Goal: Information Seeking & Learning: Learn about a topic

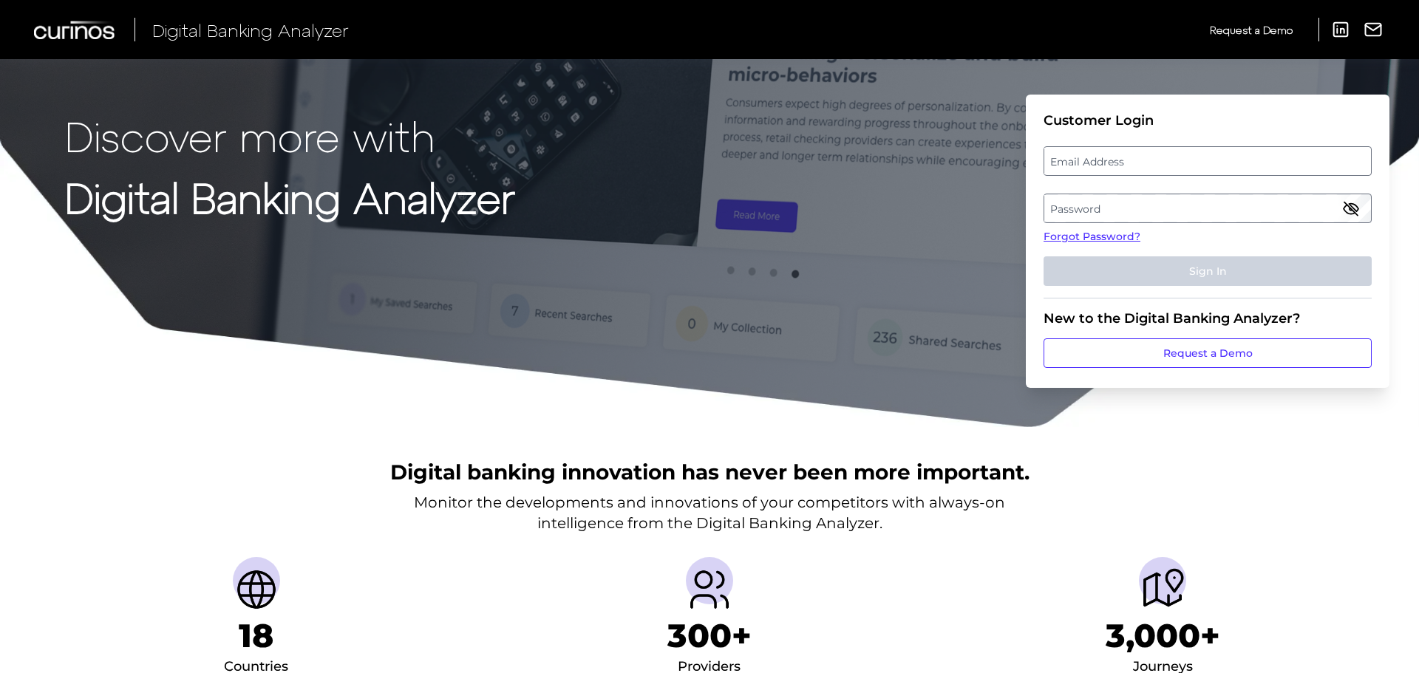
click at [1140, 151] on label "Email Address" at bounding box center [1207, 161] width 326 height 27
click at [1140, 151] on input "email" at bounding box center [1207, 161] width 328 height 30
type input "[EMAIL_ADDRESS][PERSON_NAME][DOMAIN_NAME]"
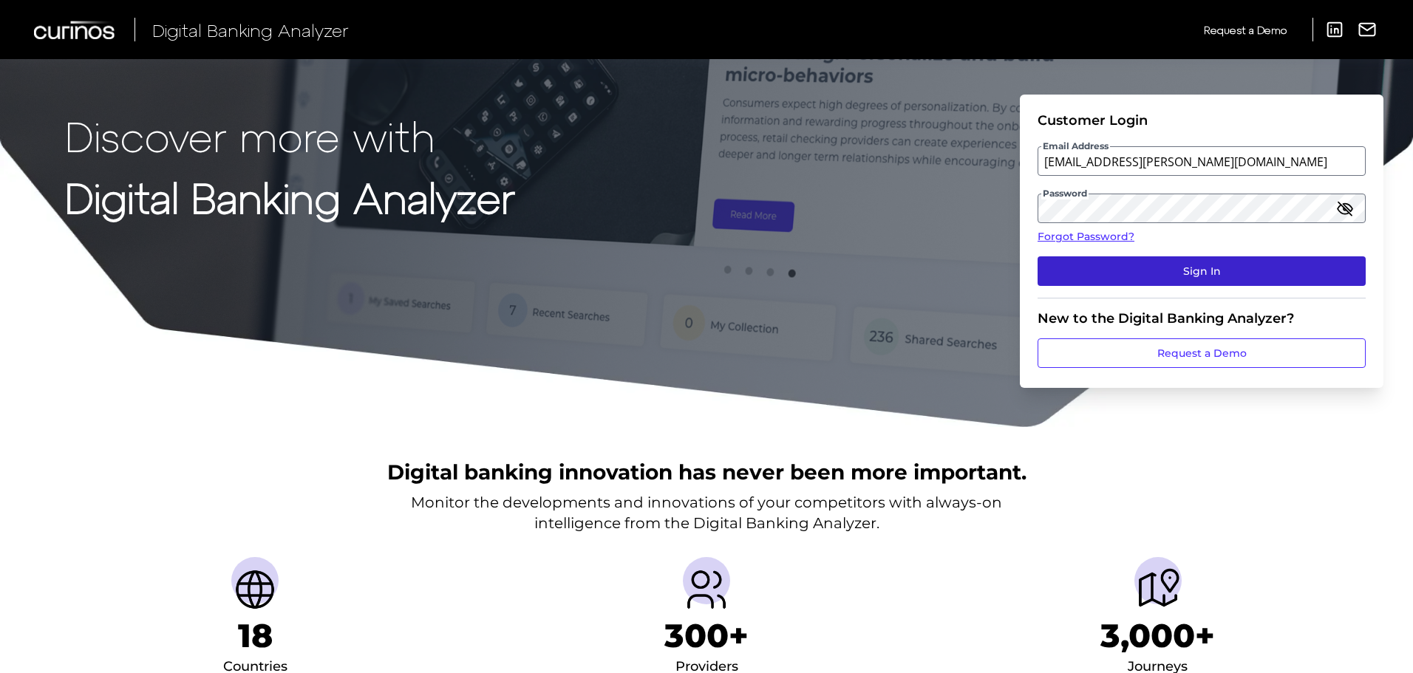
click at [1149, 282] on button "Sign In" at bounding box center [1202, 271] width 328 height 30
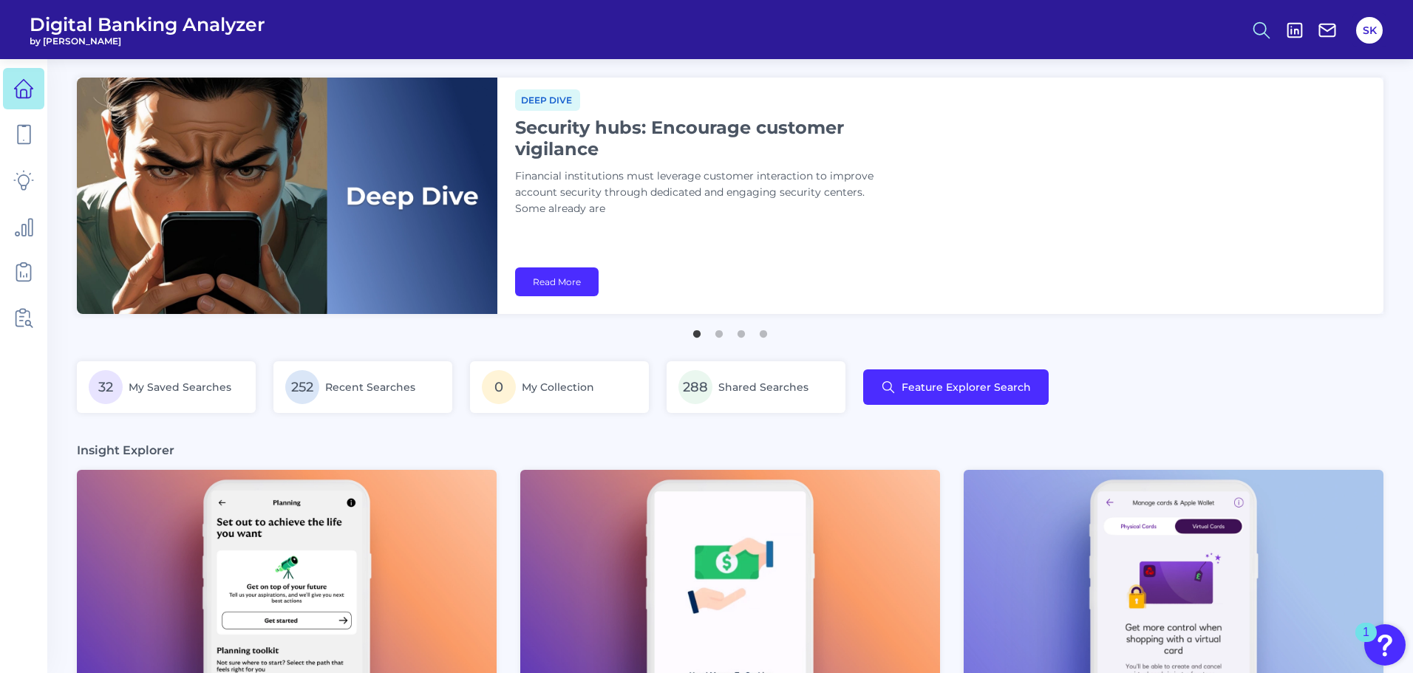
click at [1267, 34] on icon at bounding box center [1261, 30] width 21 height 21
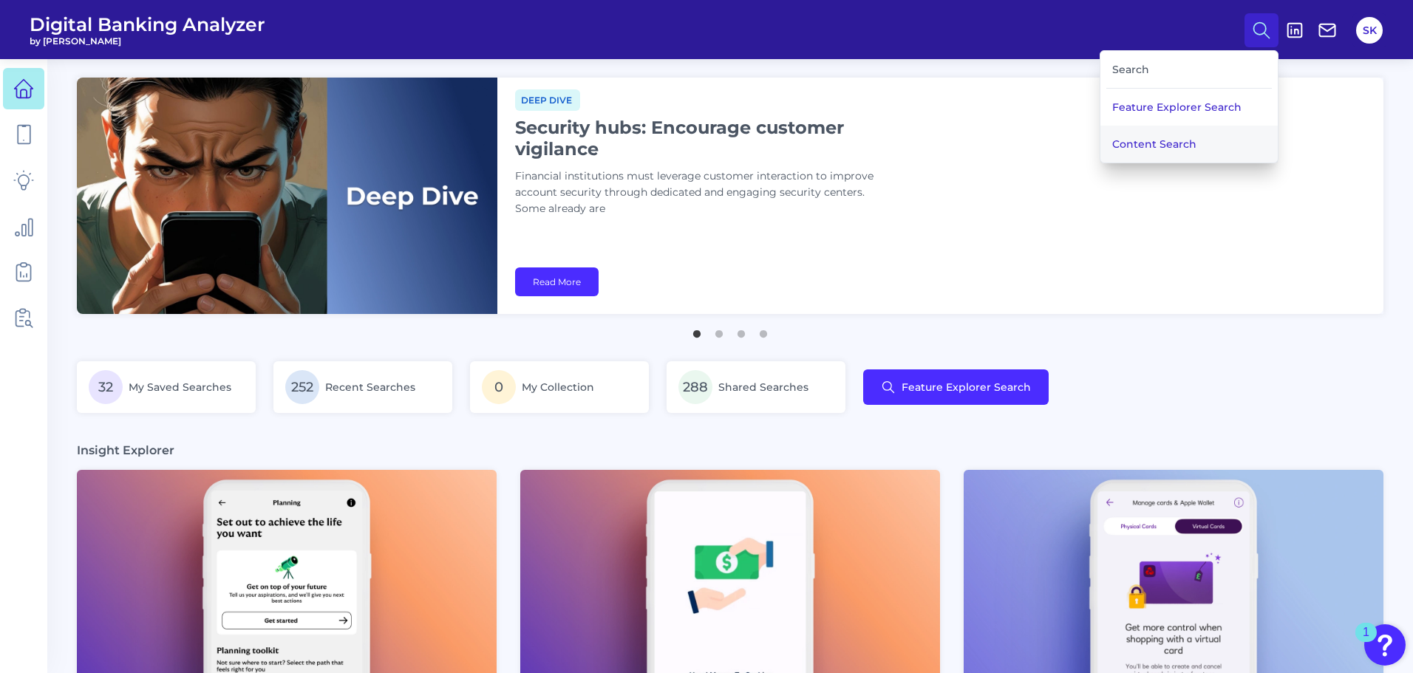
click at [1170, 146] on button "Content Search" at bounding box center [1188, 144] width 177 height 37
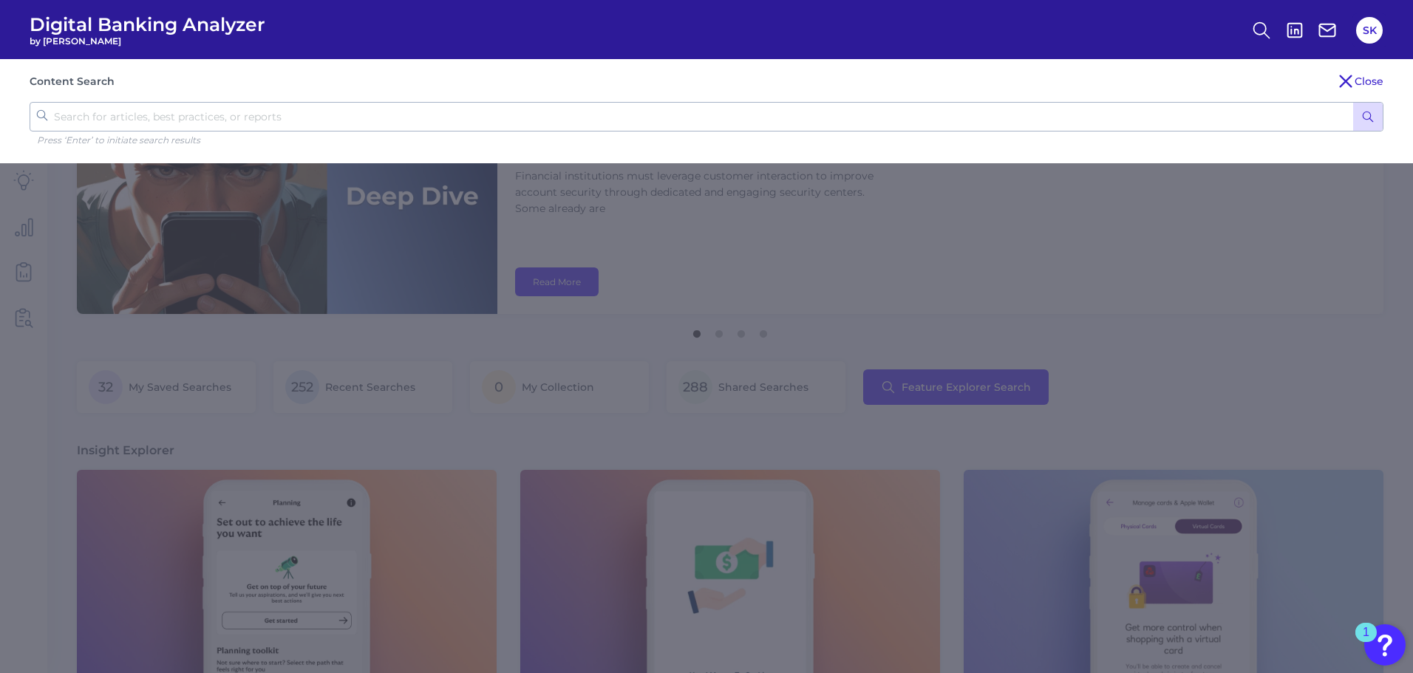
click at [110, 116] on input "text" at bounding box center [707, 117] width 1354 height 30
type input "regions"
click at [1353, 103] on button "submit" at bounding box center [1368, 117] width 30 height 28
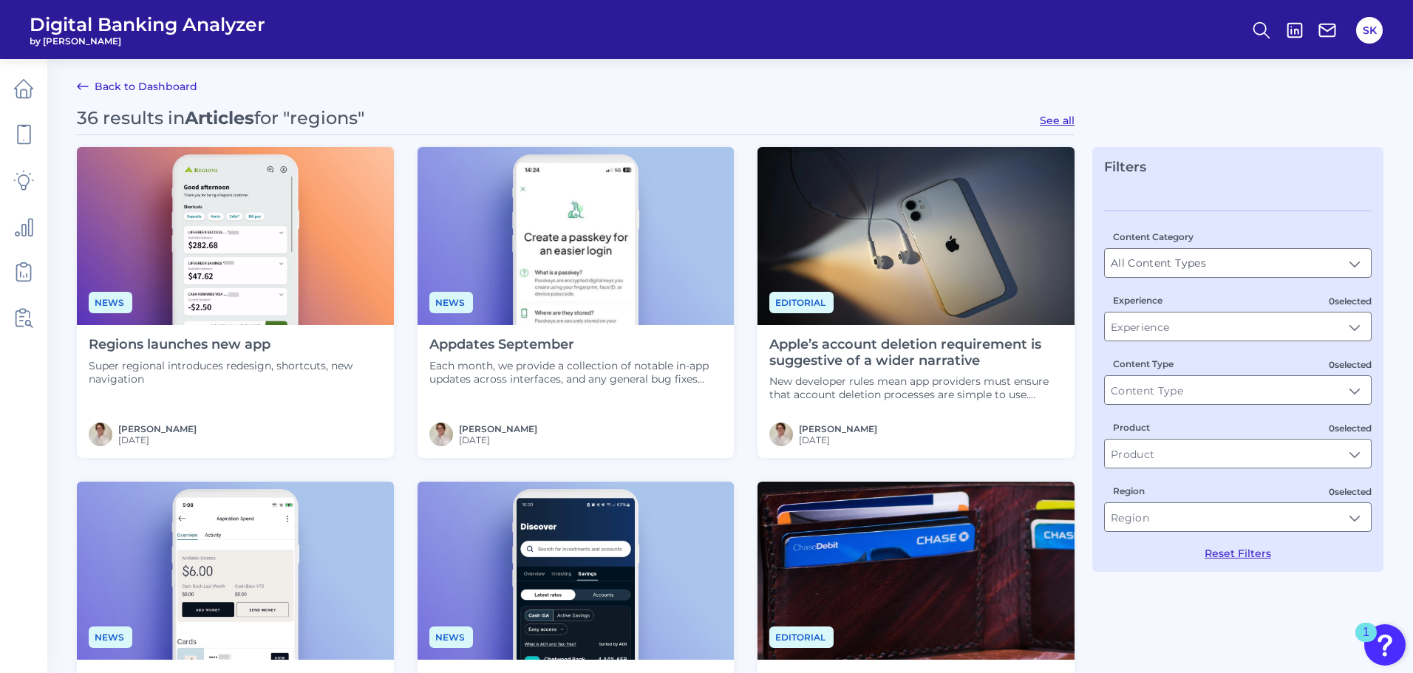
click at [244, 270] on img at bounding box center [235, 236] width 317 height 178
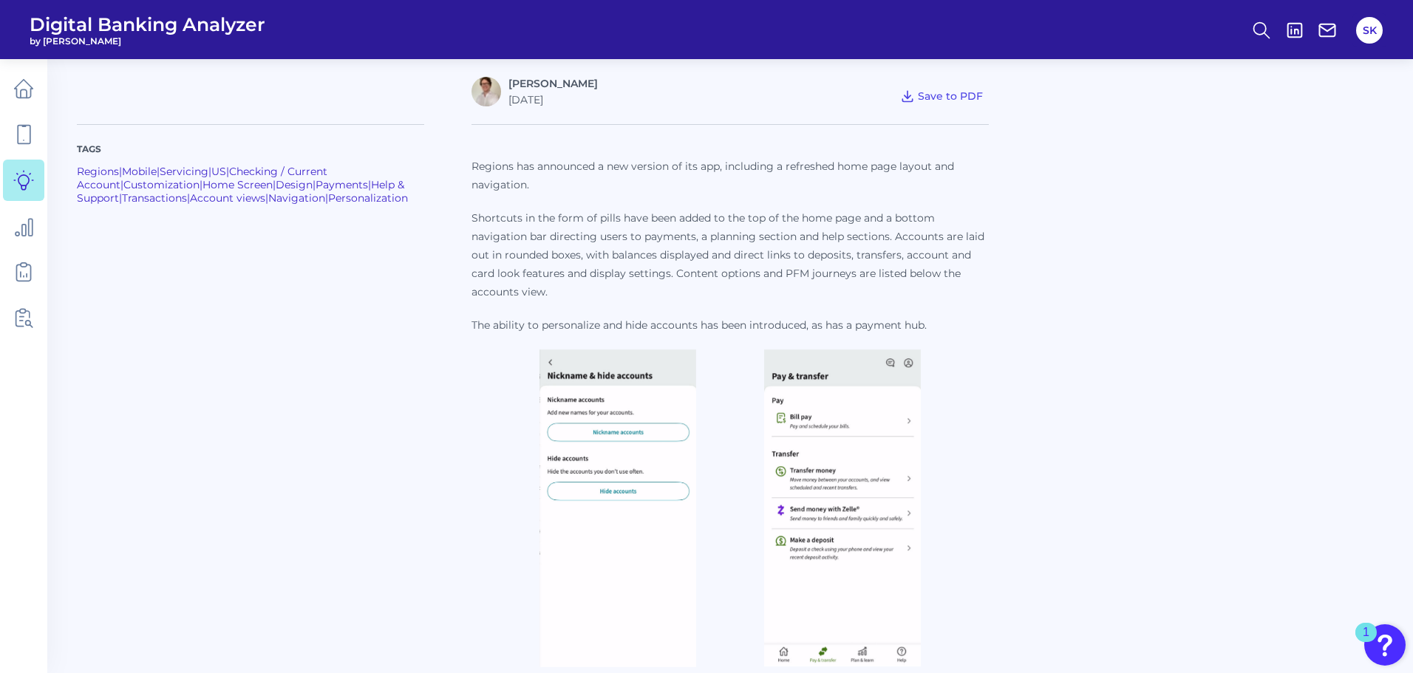
scroll to position [426, 0]
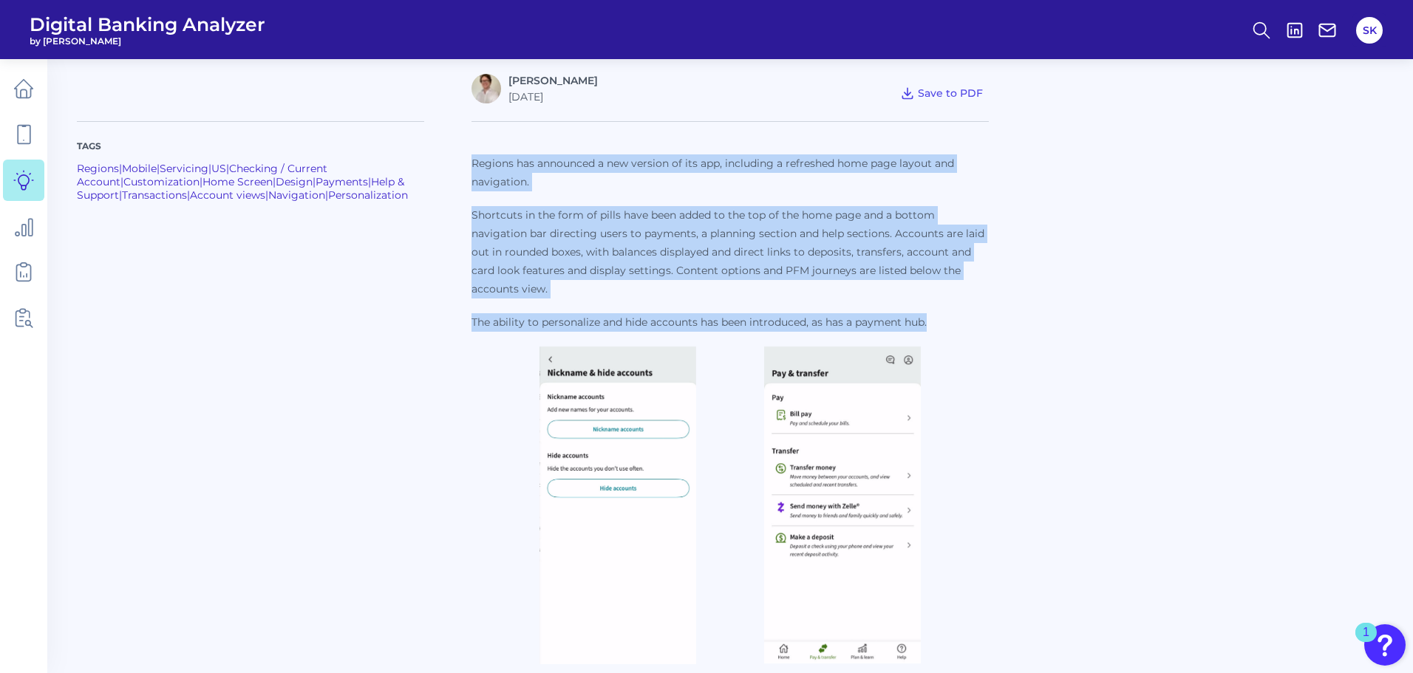
drag, startPoint x: 497, startPoint y: 181, endPoint x: 987, endPoint y: 313, distance: 507.3
click at [987, 313] on p "Regions has announced a new version of its app, including a refreshed home page…" at bounding box center [729, 242] width 517 height 177
copy p "Regions has announced a new version of its app, including a refreshed home page…"
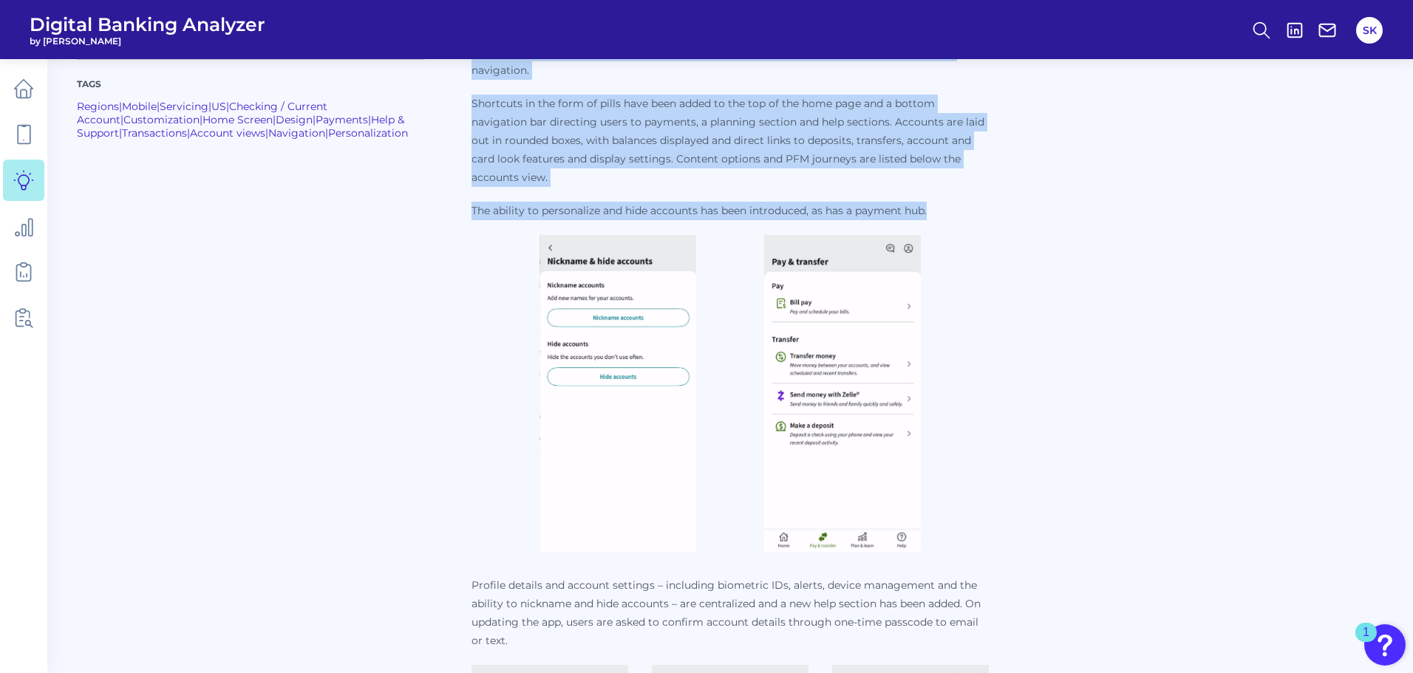
scroll to position [520, 0]
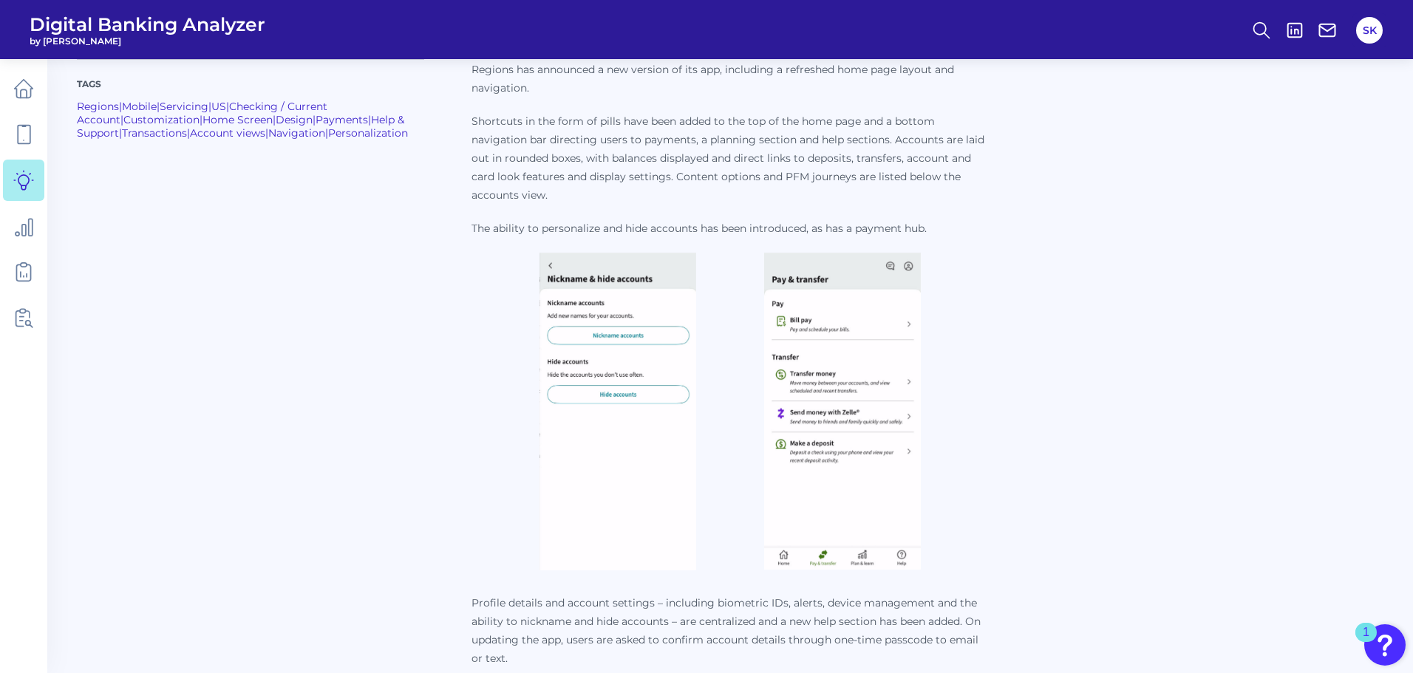
click at [1235, 266] on div "Tags Regions | Mobile | Servicing | [GEOGRAPHIC_DATA] | Checking / Current Acco…" at bounding box center [730, 509] width 1307 height 998
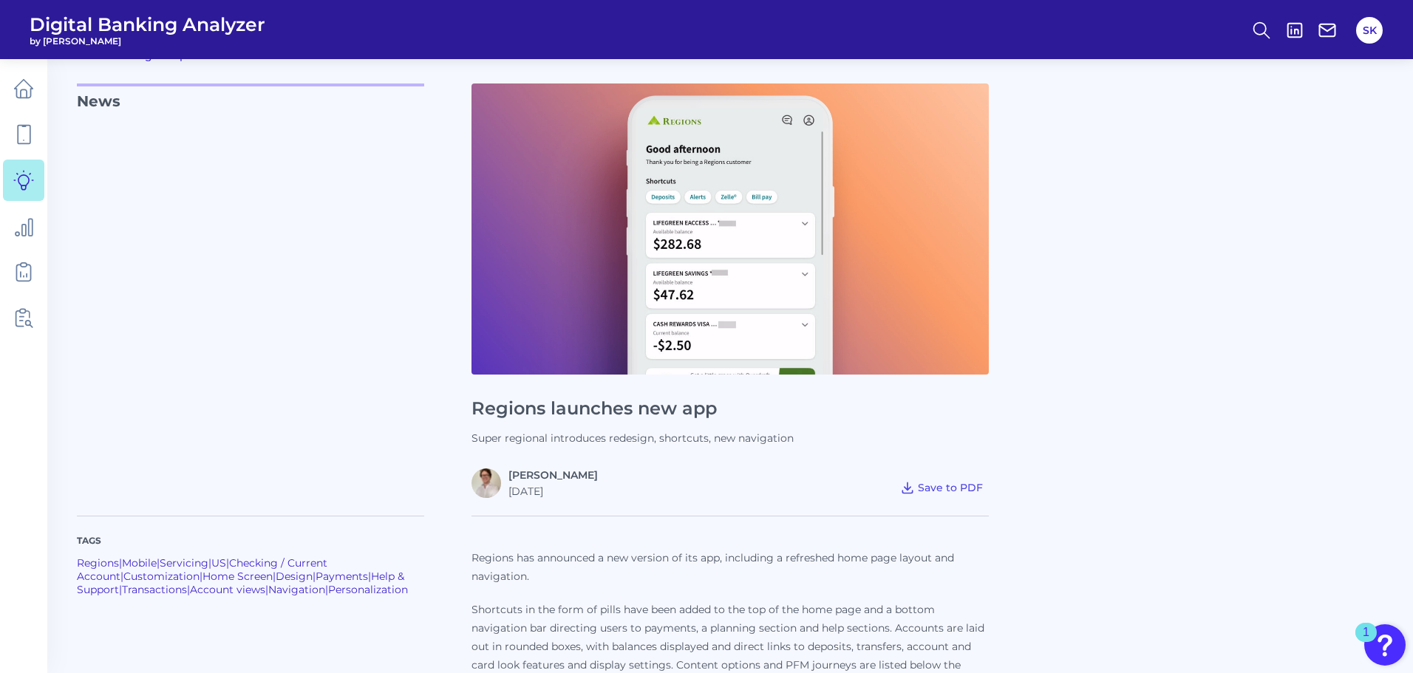
scroll to position [0, 0]
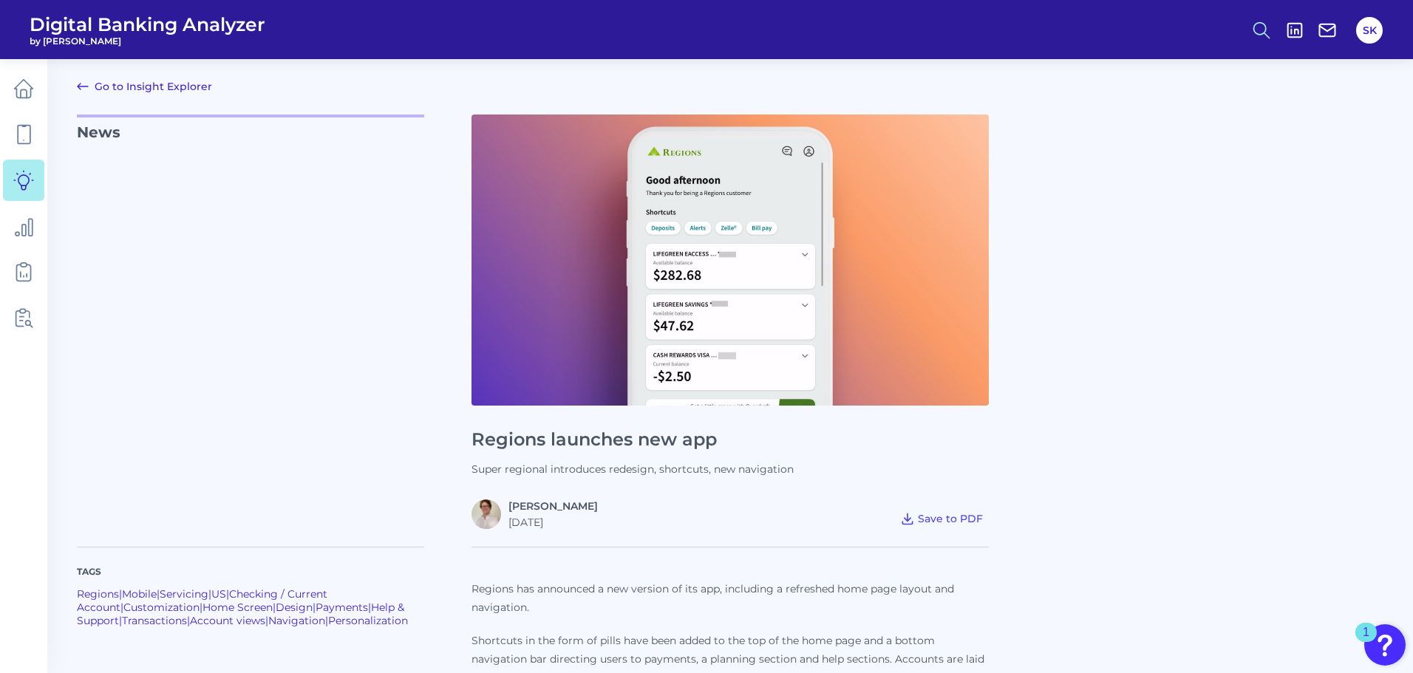
click at [1264, 23] on circle at bounding box center [1260, 28] width 12 height 12
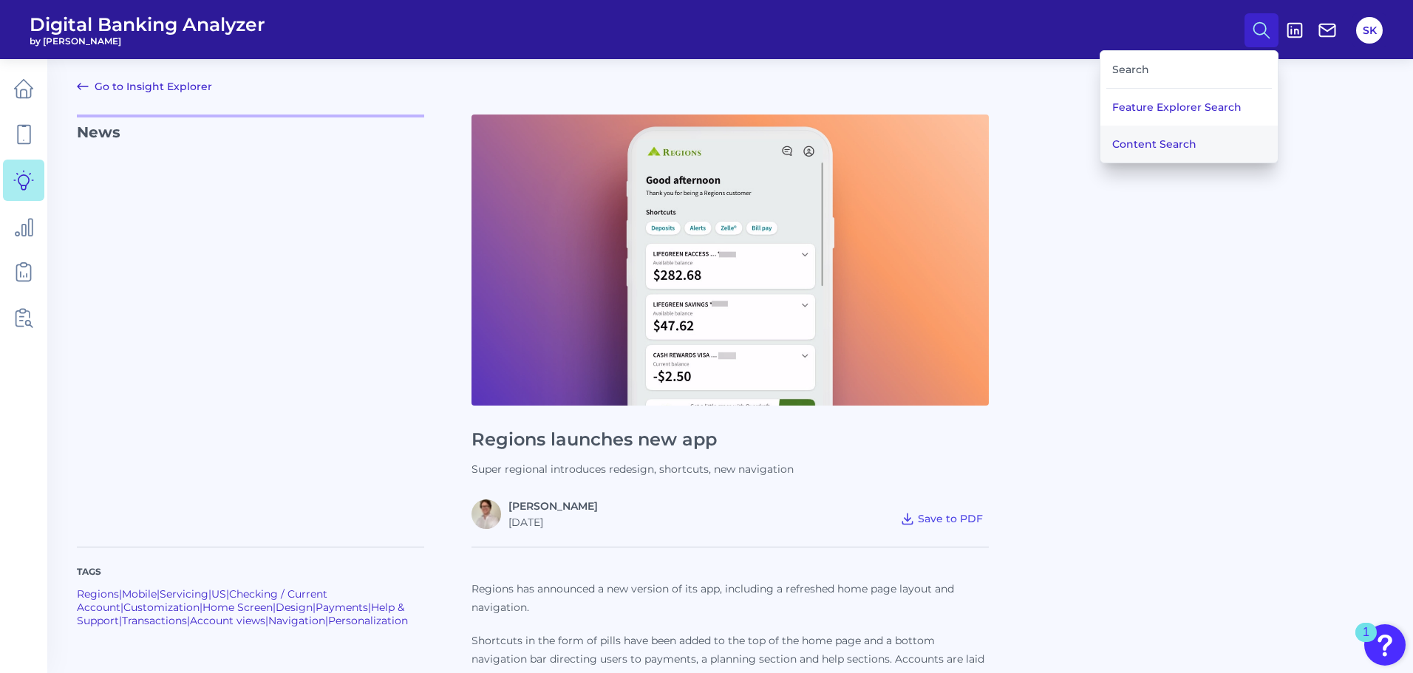
click at [1186, 154] on button "Content Search" at bounding box center [1188, 144] width 177 height 37
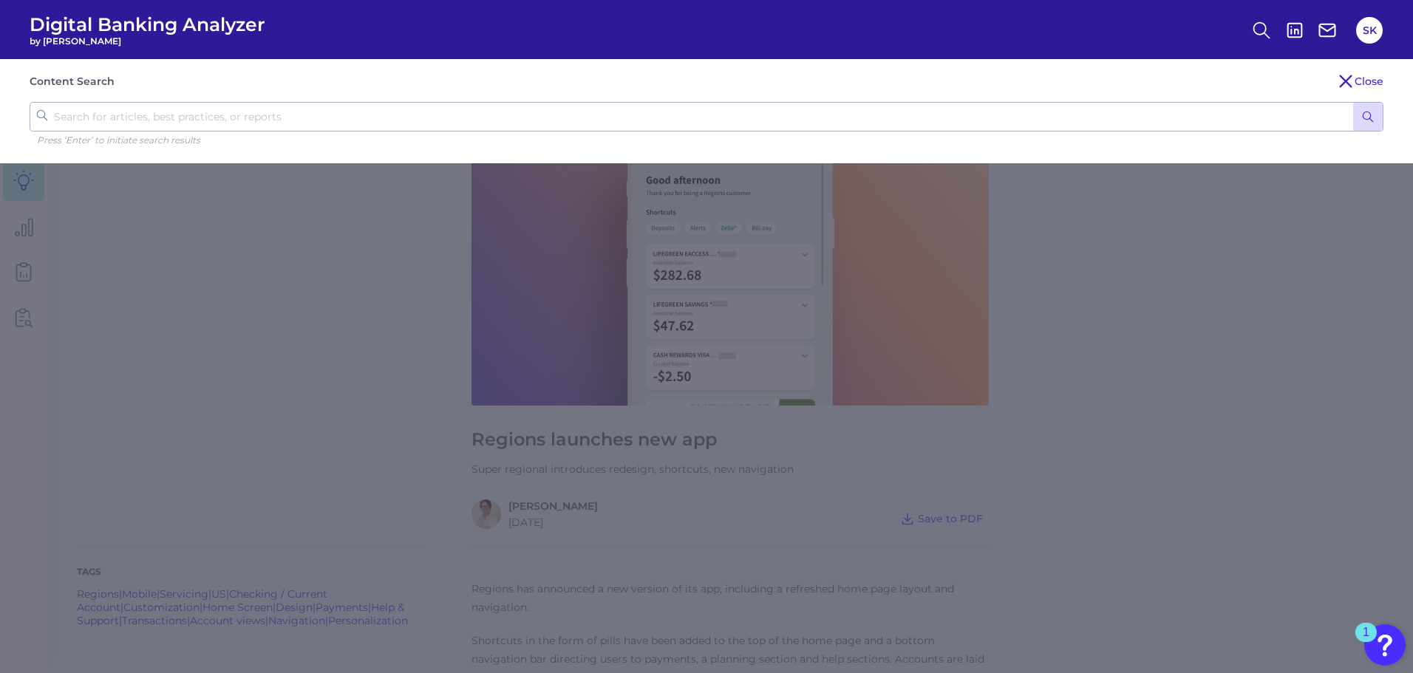
click at [260, 113] on input "text" at bounding box center [707, 117] width 1354 height 30
type input "truist"
click button "submit" at bounding box center [1368, 117] width 30 height 28
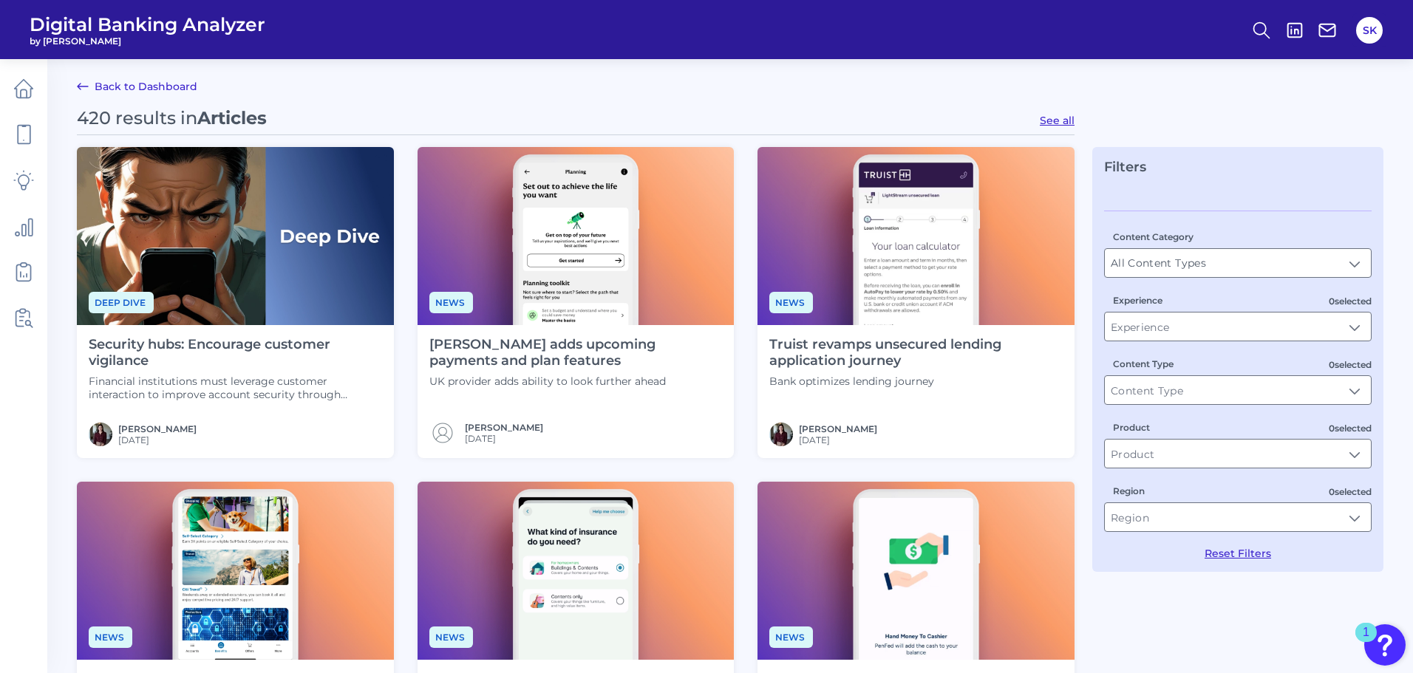
click at [1054, 118] on button "See all" at bounding box center [1057, 120] width 35 height 13
type input "Articles"
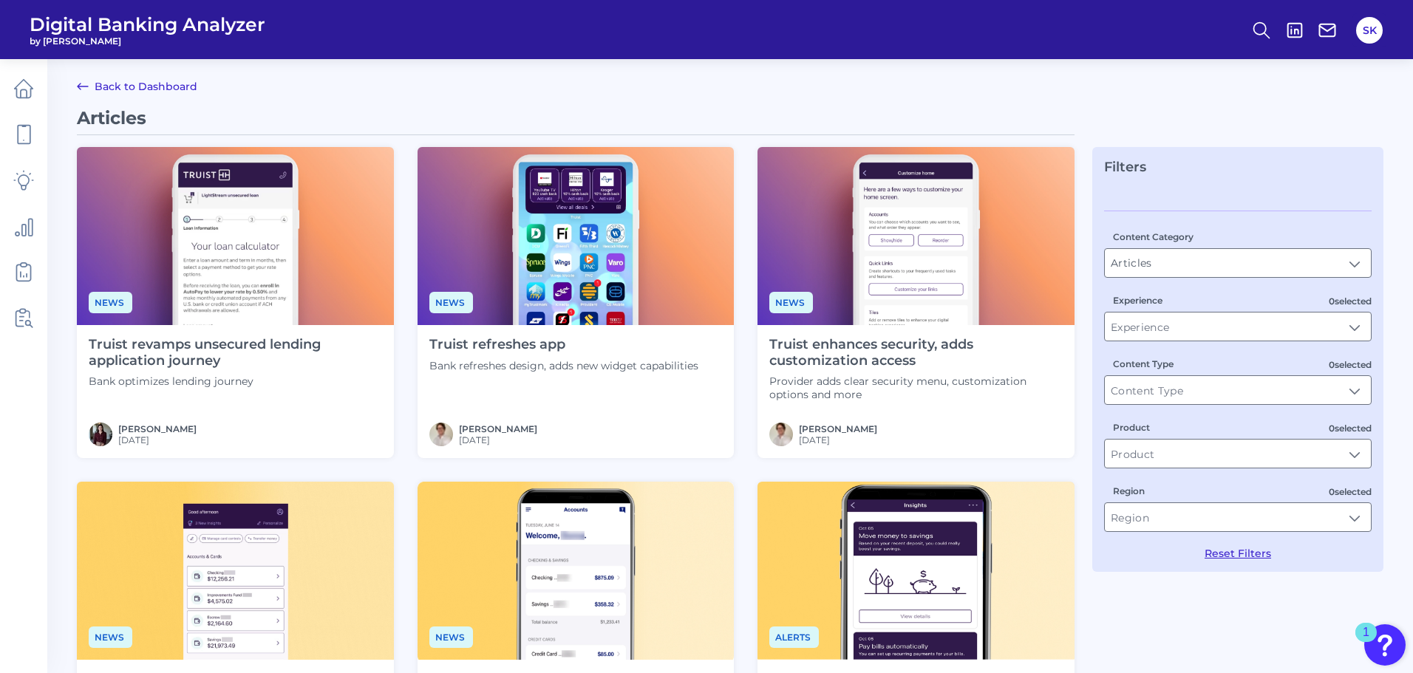
click at [629, 233] on img at bounding box center [576, 236] width 317 height 178
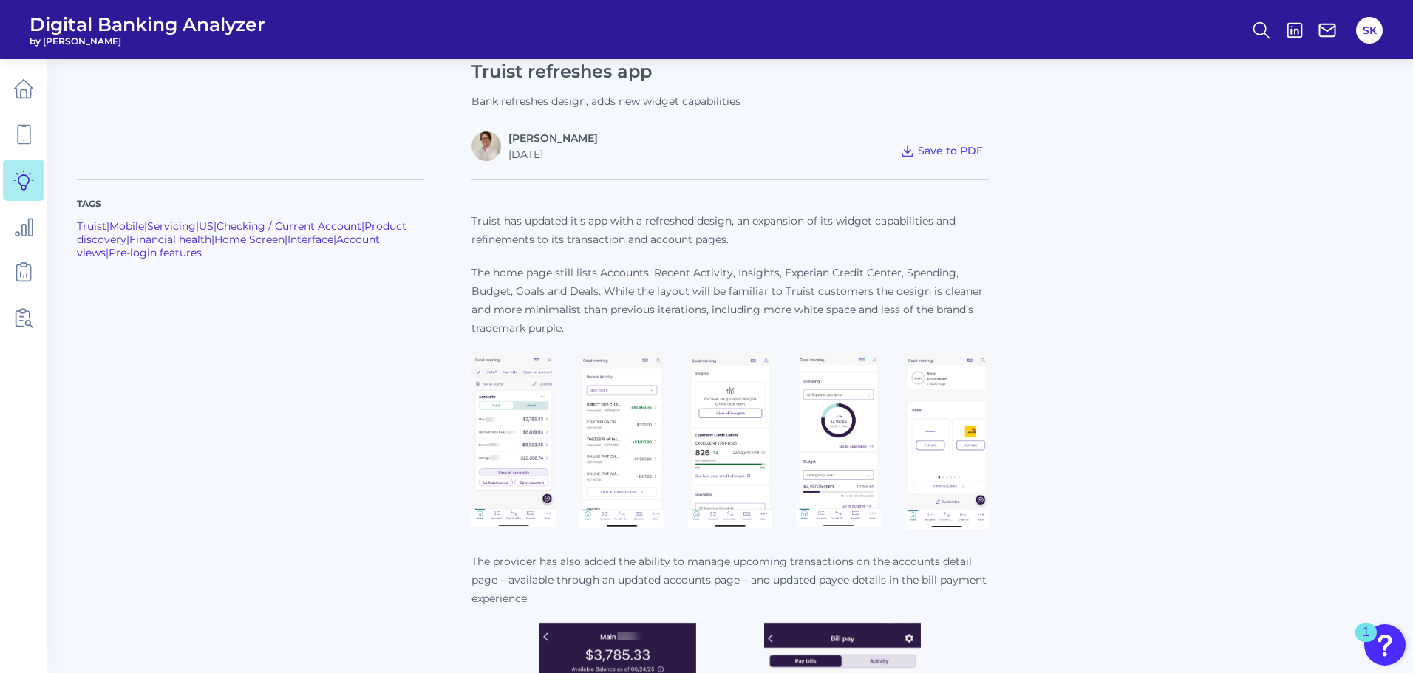
scroll to position [336, 0]
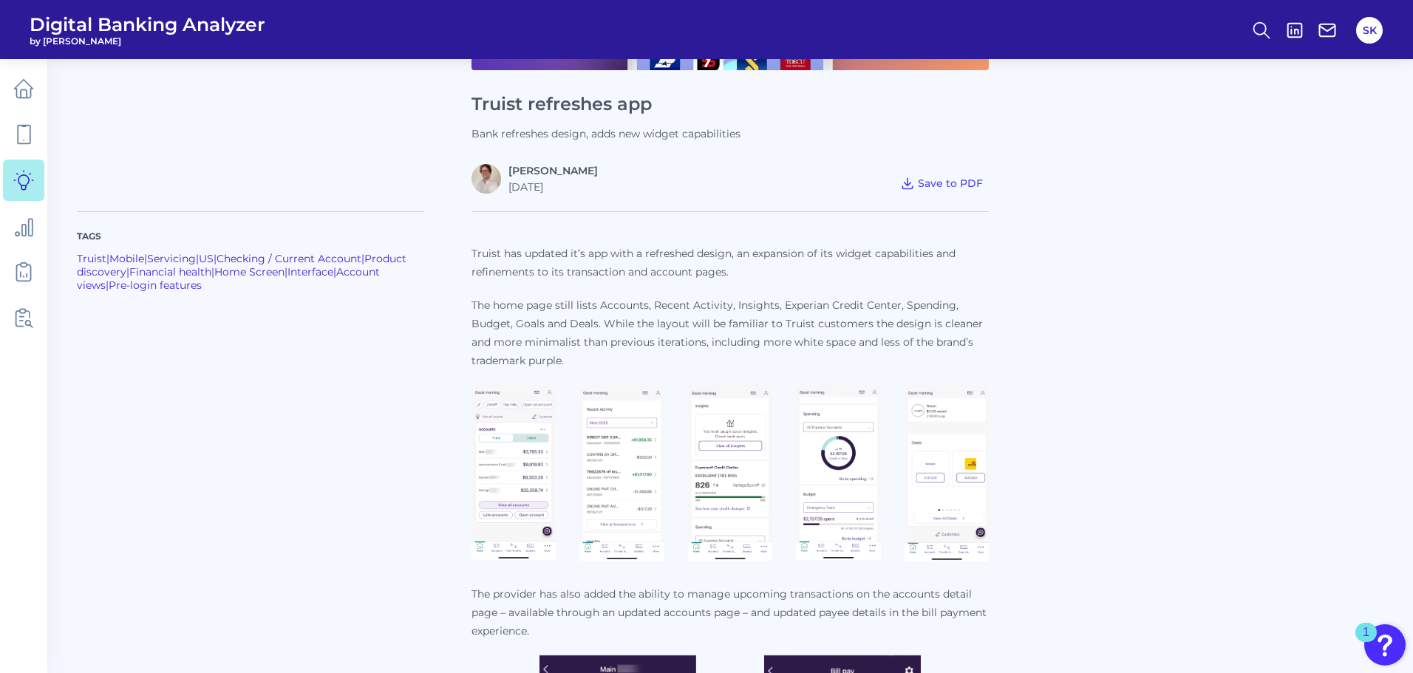
drag, startPoint x: 500, startPoint y: 265, endPoint x: 868, endPoint y: 332, distance: 374.0
click at [741, 332] on p "The home page still lists Accounts, Recent Activity, Insights, Experian Credit …" at bounding box center [729, 333] width 517 height 74
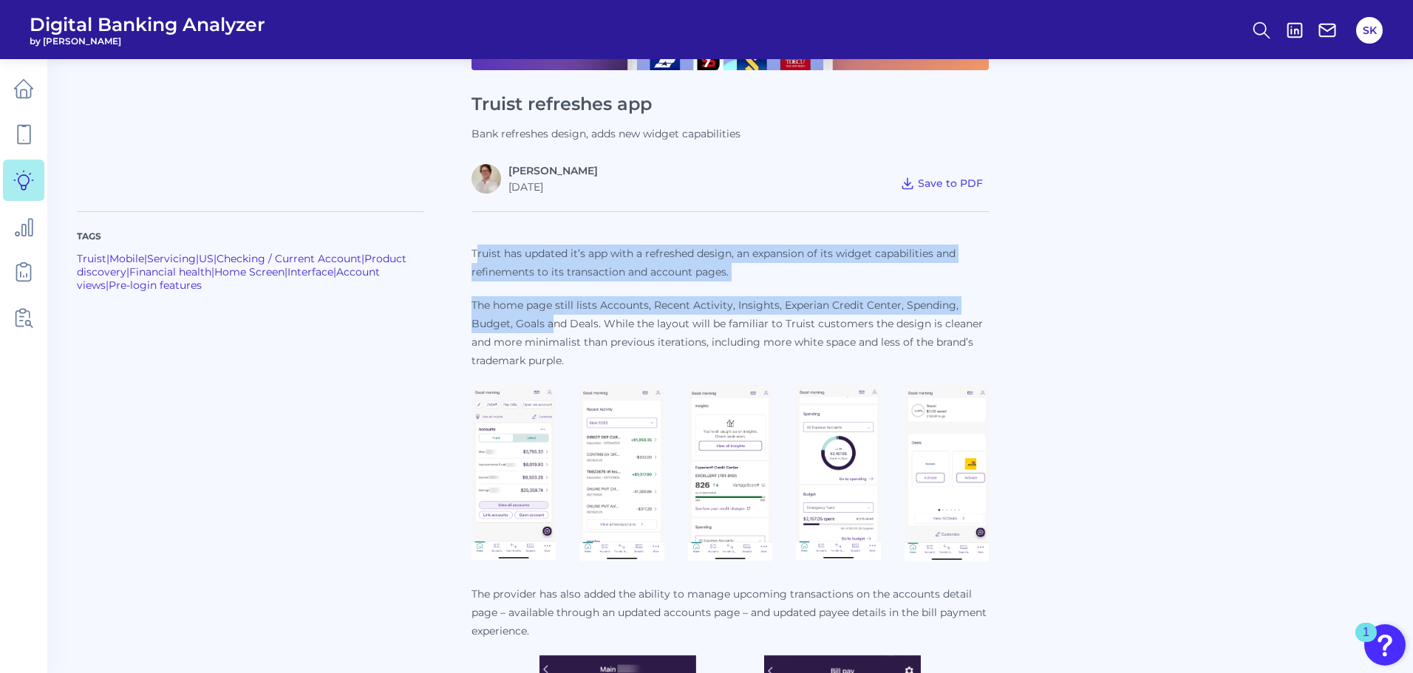
drag, startPoint x: 475, startPoint y: 250, endPoint x: 554, endPoint y: 327, distance: 110.3
click at [554, 327] on p "Truist has updated it’s app with a refreshed design, an expansion of its widget…" at bounding box center [729, 308] width 517 height 126
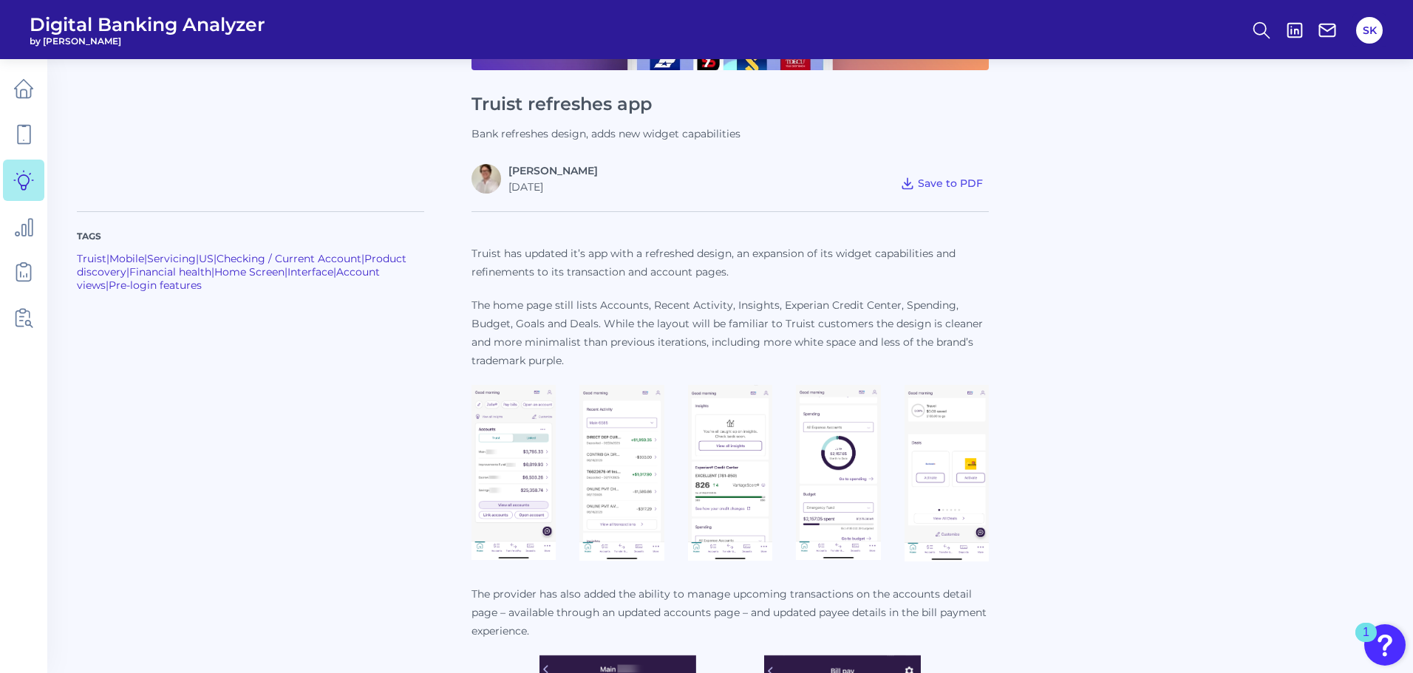
click at [573, 389] on div at bounding box center [729, 473] width 517 height 177
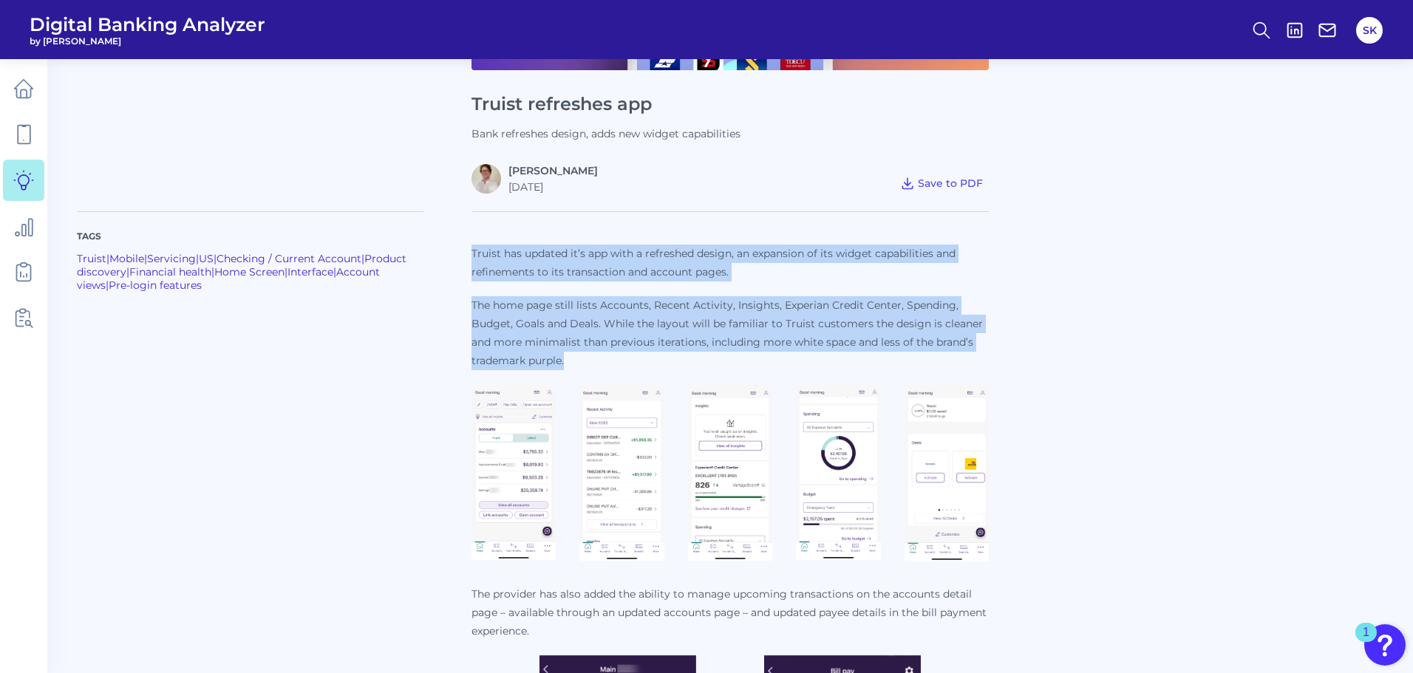
drag, startPoint x: 568, startPoint y: 367, endPoint x: 474, endPoint y: 253, distance: 147.5
click at [474, 253] on p "Truist has updated it’s app with a refreshed design, an expansion of its widget…" at bounding box center [729, 308] width 517 height 126
copy p "Truist has updated it’s app with a refreshed design, an expansion of its widget…"
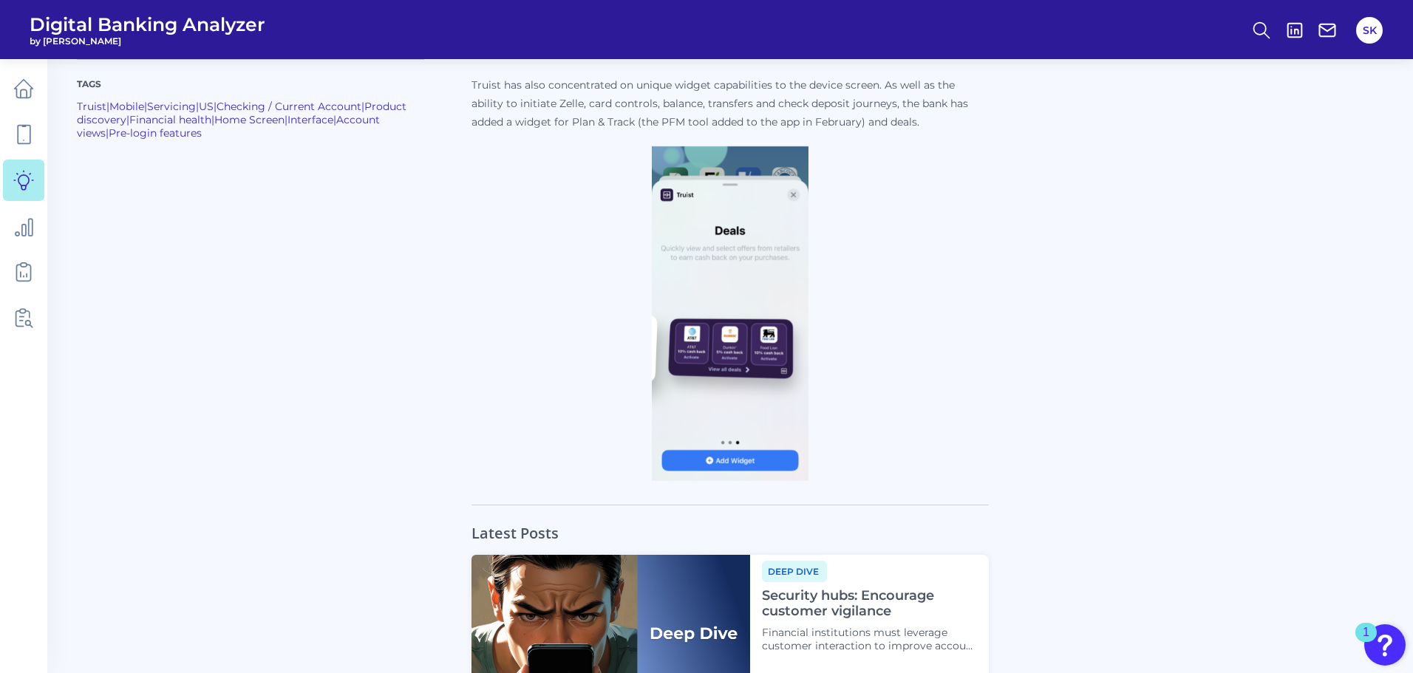
scroll to position [1274, 0]
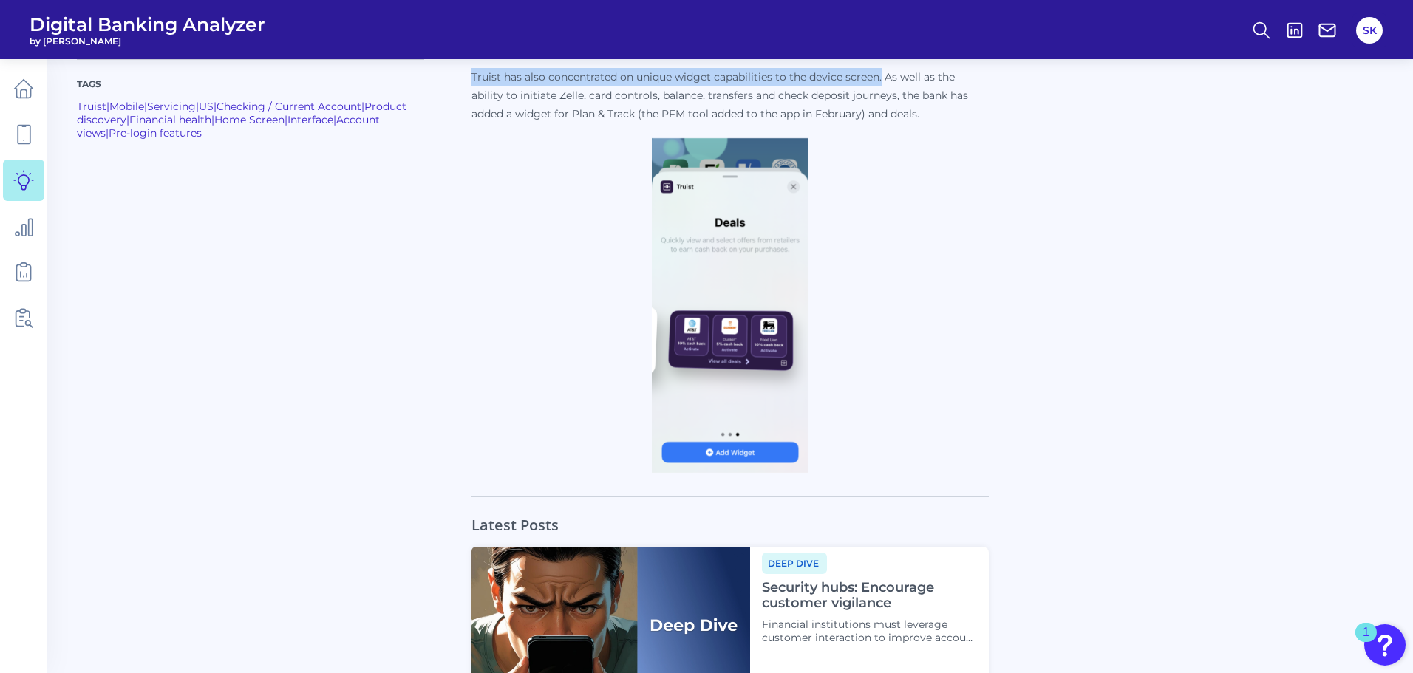
drag, startPoint x: 472, startPoint y: 74, endPoint x: 882, endPoint y: 75, distance: 409.4
click at [882, 75] on p "Truist has also concentrated on unique widget capabilities to the device screen…" at bounding box center [729, 95] width 517 height 55
click at [680, 78] on p "Truist has also concentrated on unique widget capabilities to the device screen…" at bounding box center [729, 95] width 517 height 55
drag, startPoint x: 639, startPoint y: 76, endPoint x: 877, endPoint y: 83, distance: 238.1
click at [877, 83] on p "Truist has also concentrated on unique widget capabilities to the device screen…" at bounding box center [729, 95] width 517 height 55
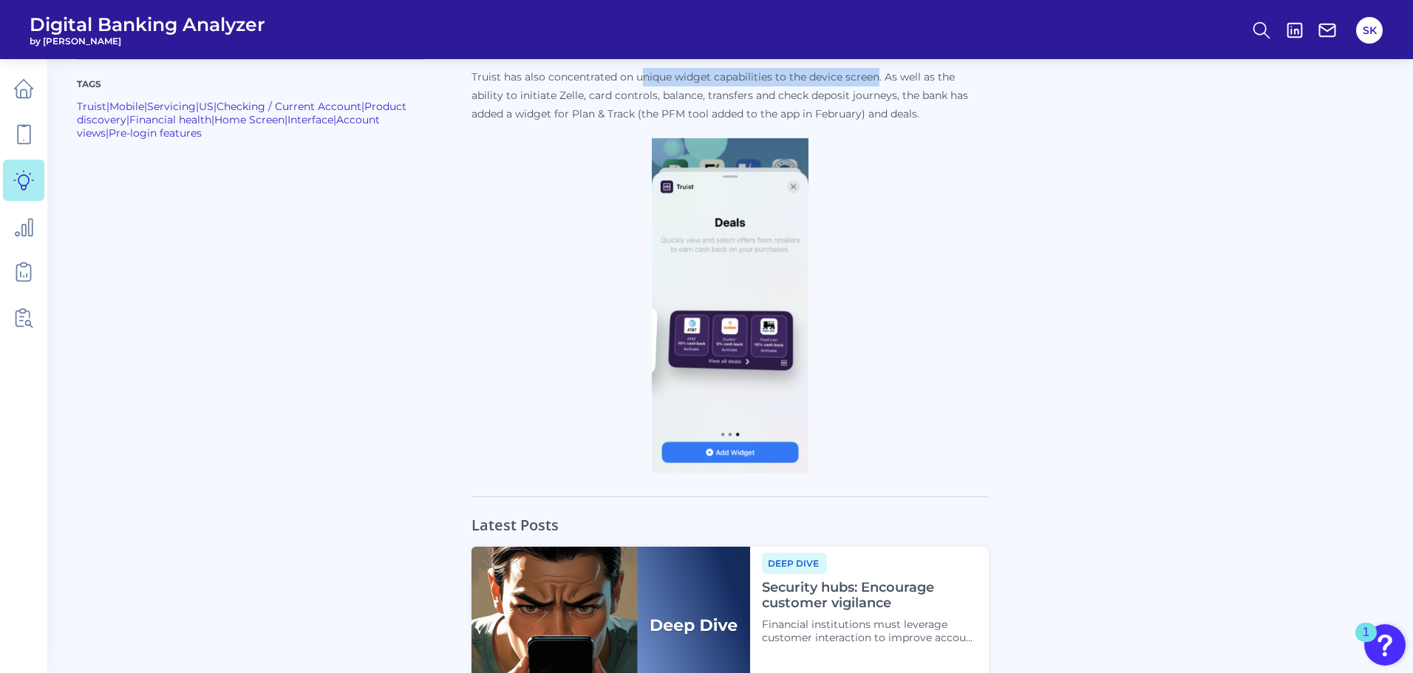
copy p "nique widget capabilities to the device screen"
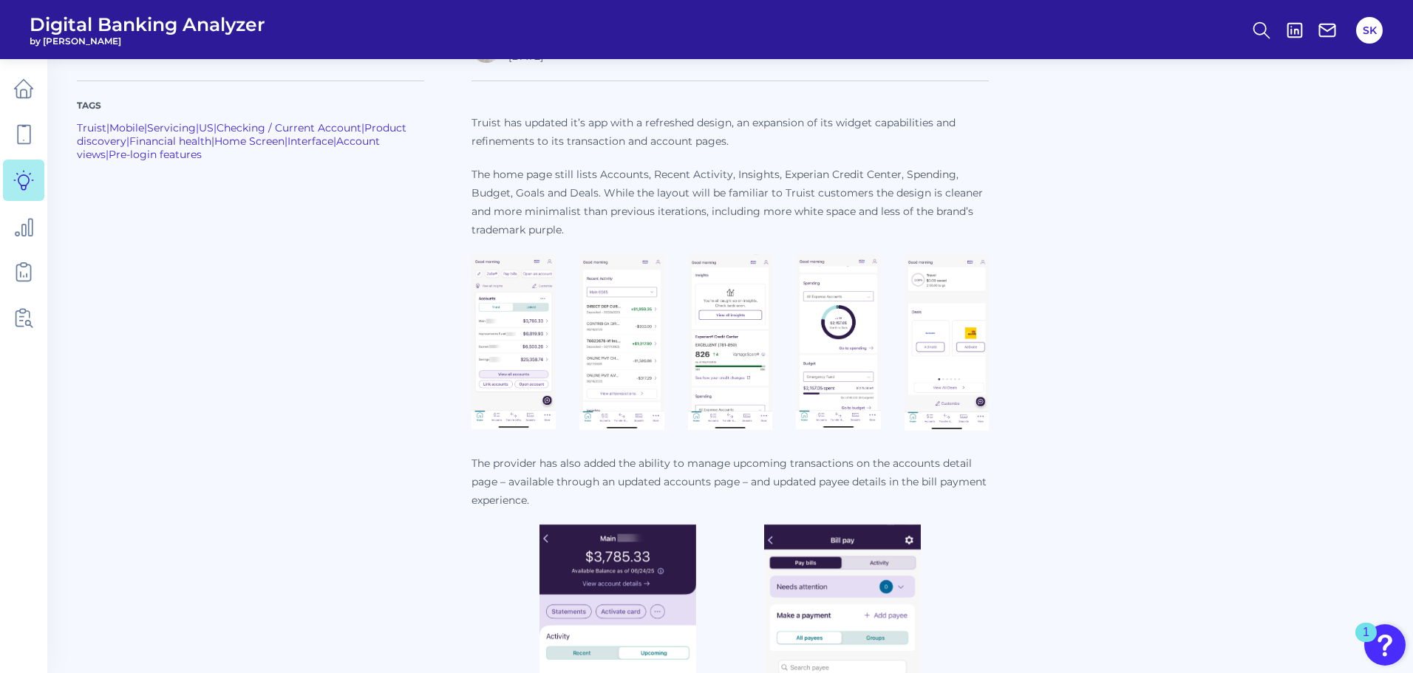
scroll to position [469, 0]
